Goal: Task Accomplishment & Management: Use online tool/utility

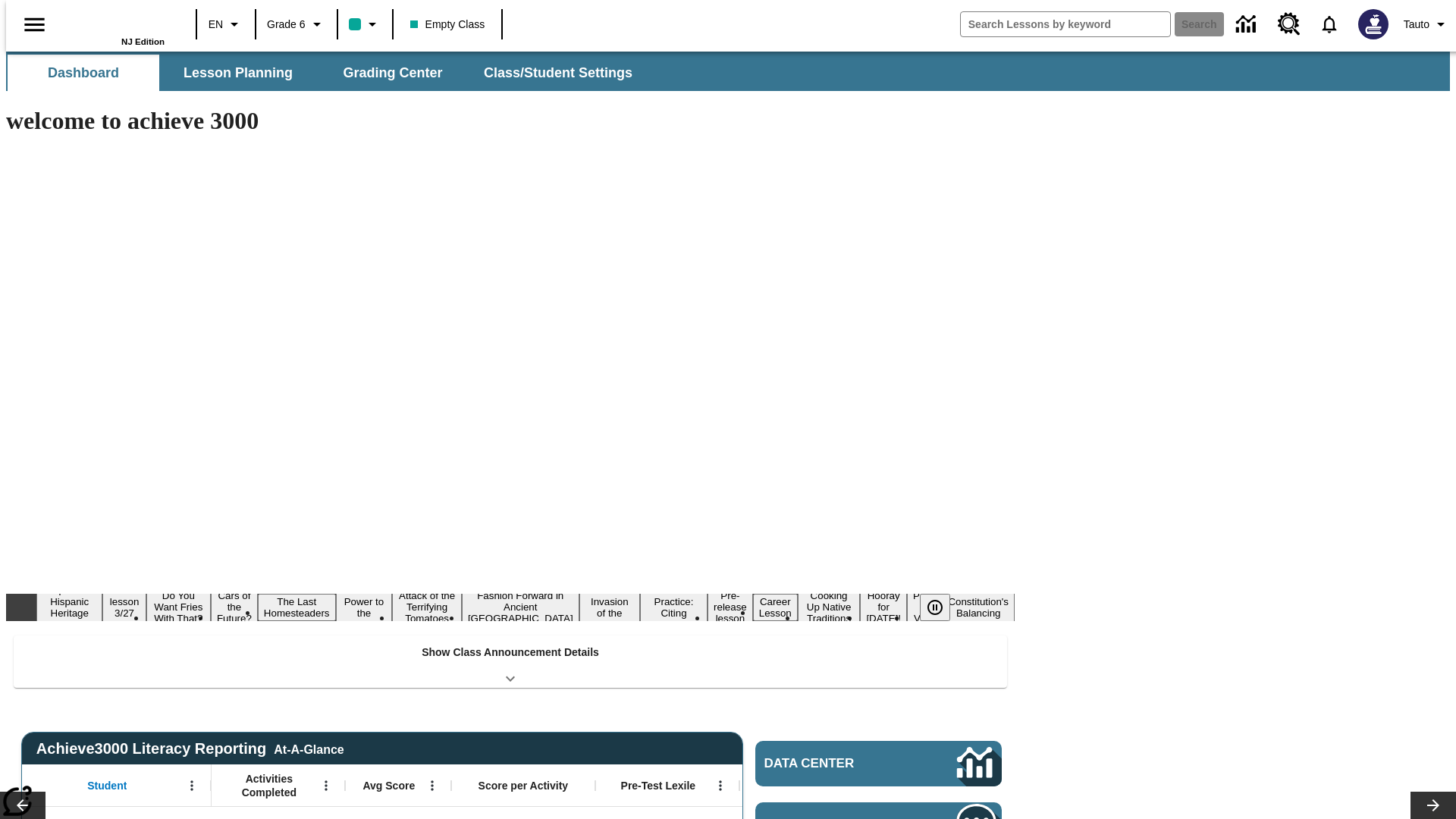
type input "-1"
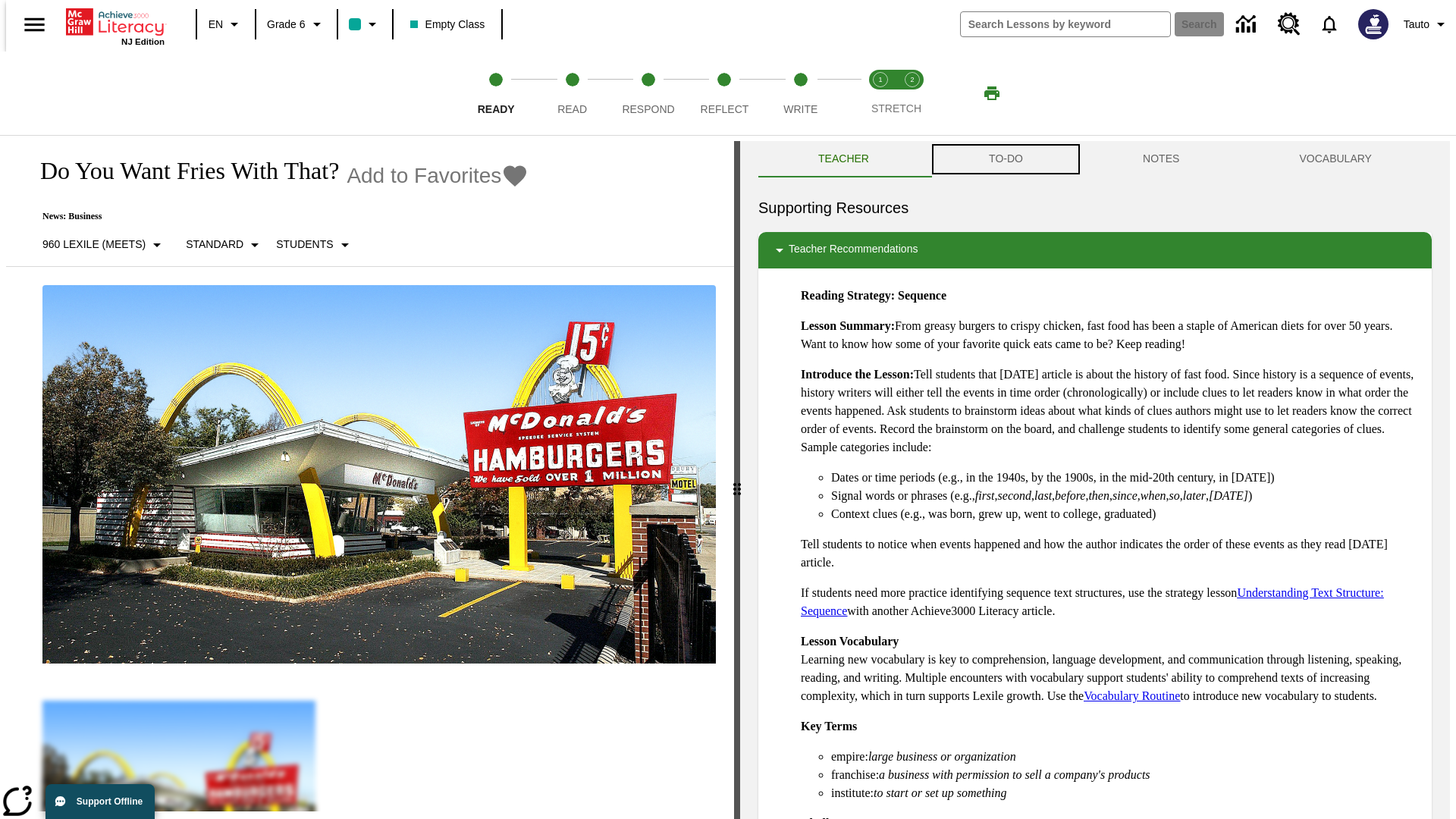
click at [1005, 159] on button "TO-DO" at bounding box center [1006, 159] width 154 height 36
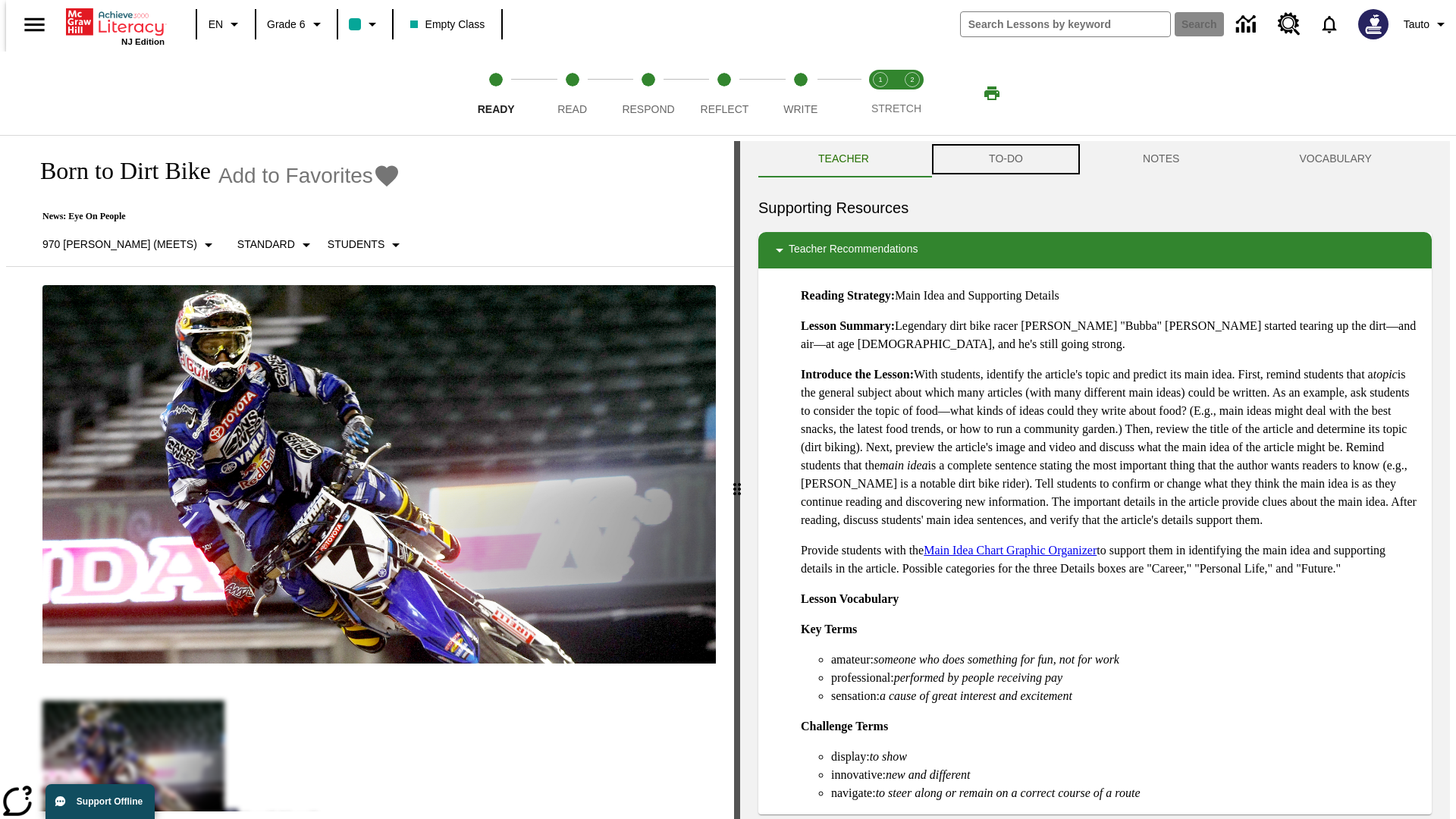
click at [1005, 159] on button "TO-DO" at bounding box center [1006, 159] width 154 height 36
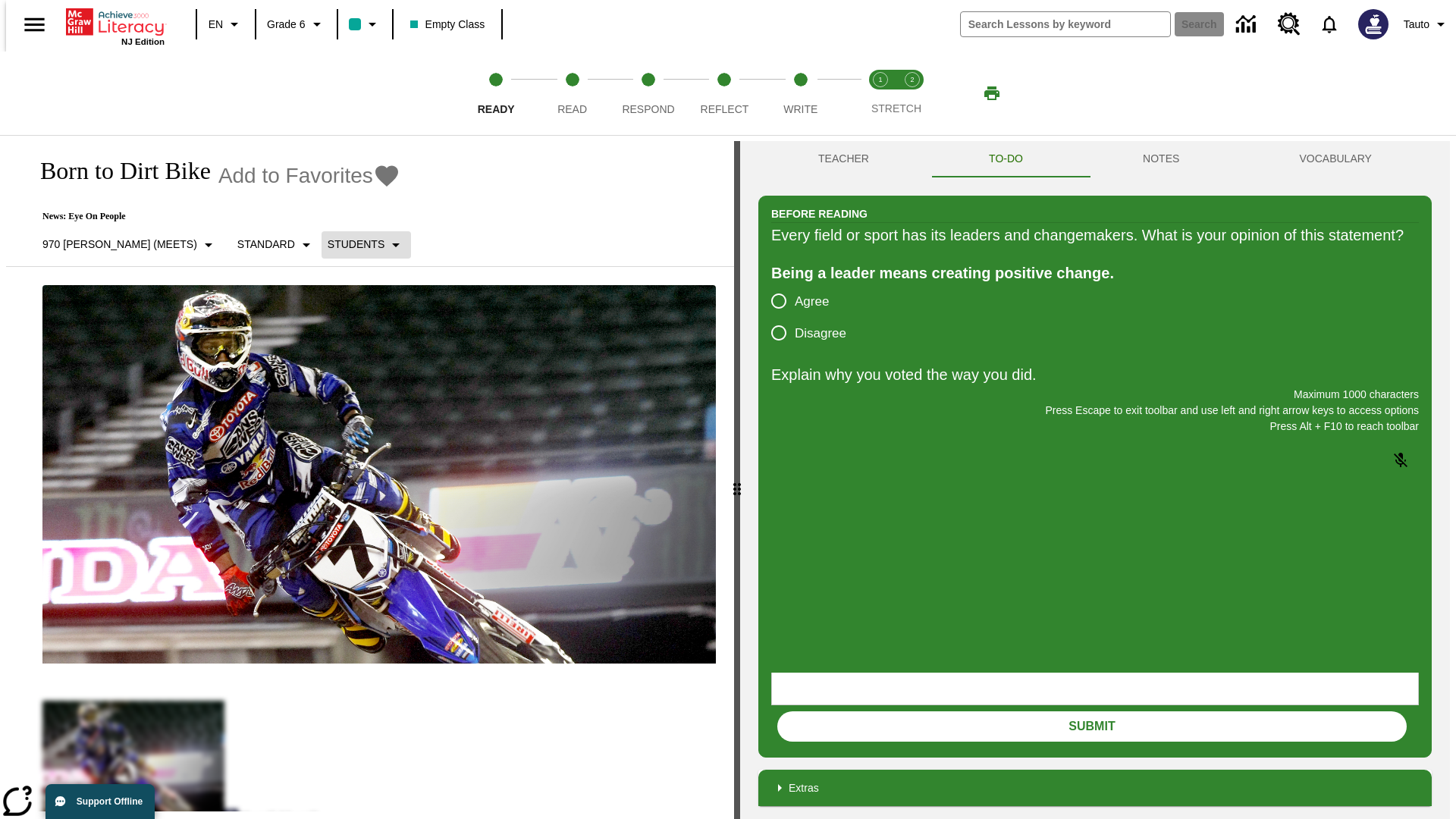
click at [327, 244] on p "Students" at bounding box center [356, 244] width 57 height 16
